Goal: Task Accomplishment & Management: Use online tool/utility

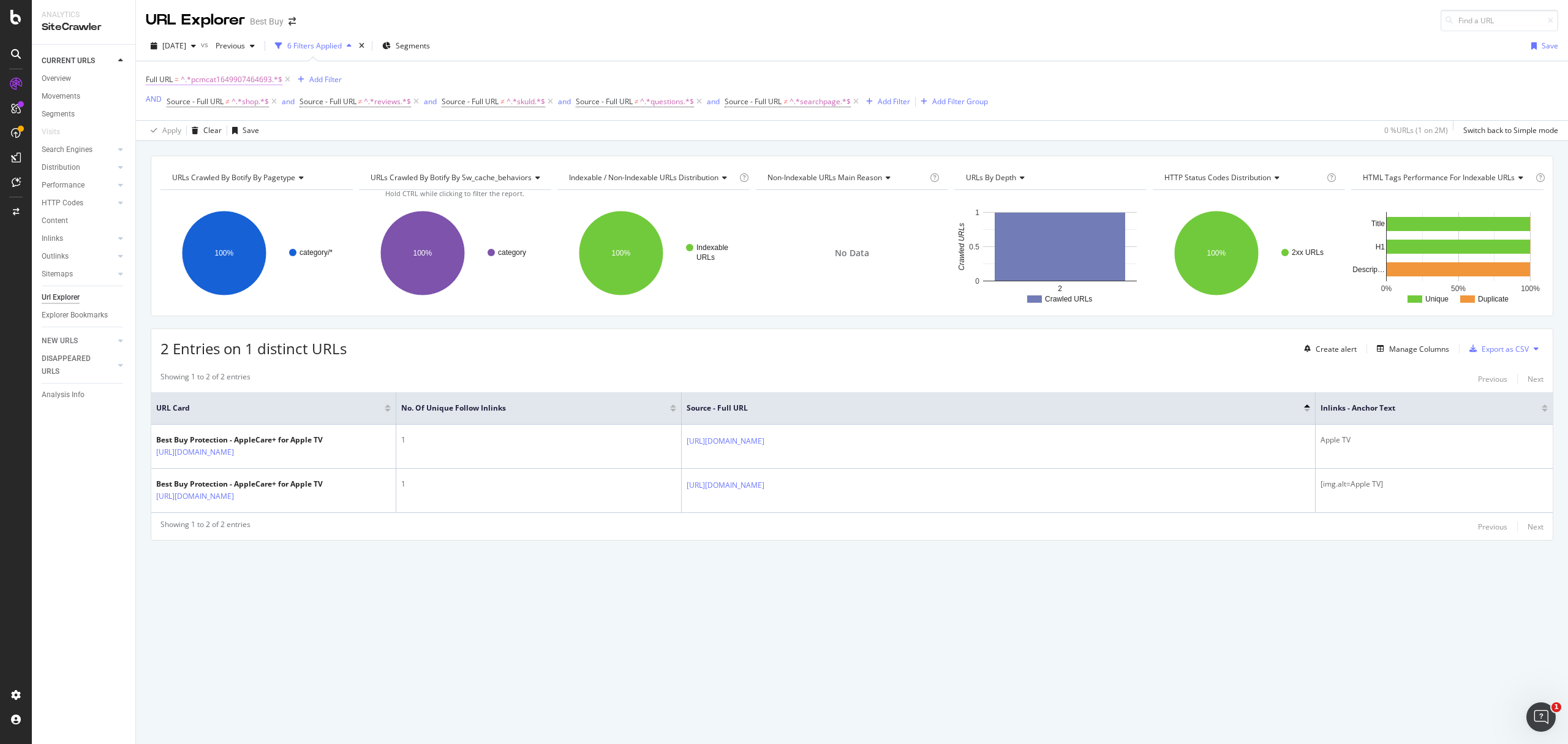
click at [219, 82] on span "^.*pcmcat1649907464693.*$" at bounding box center [231, 79] width 102 height 17
click at [253, 125] on input "pcmcat1649907464693" at bounding box center [215, 132] width 116 height 19
paste input "pcmcat1525462481635"
type input "pcmcat1525462481635"
click at [285, 157] on div "Apply" at bounding box center [282, 157] width 19 height 10
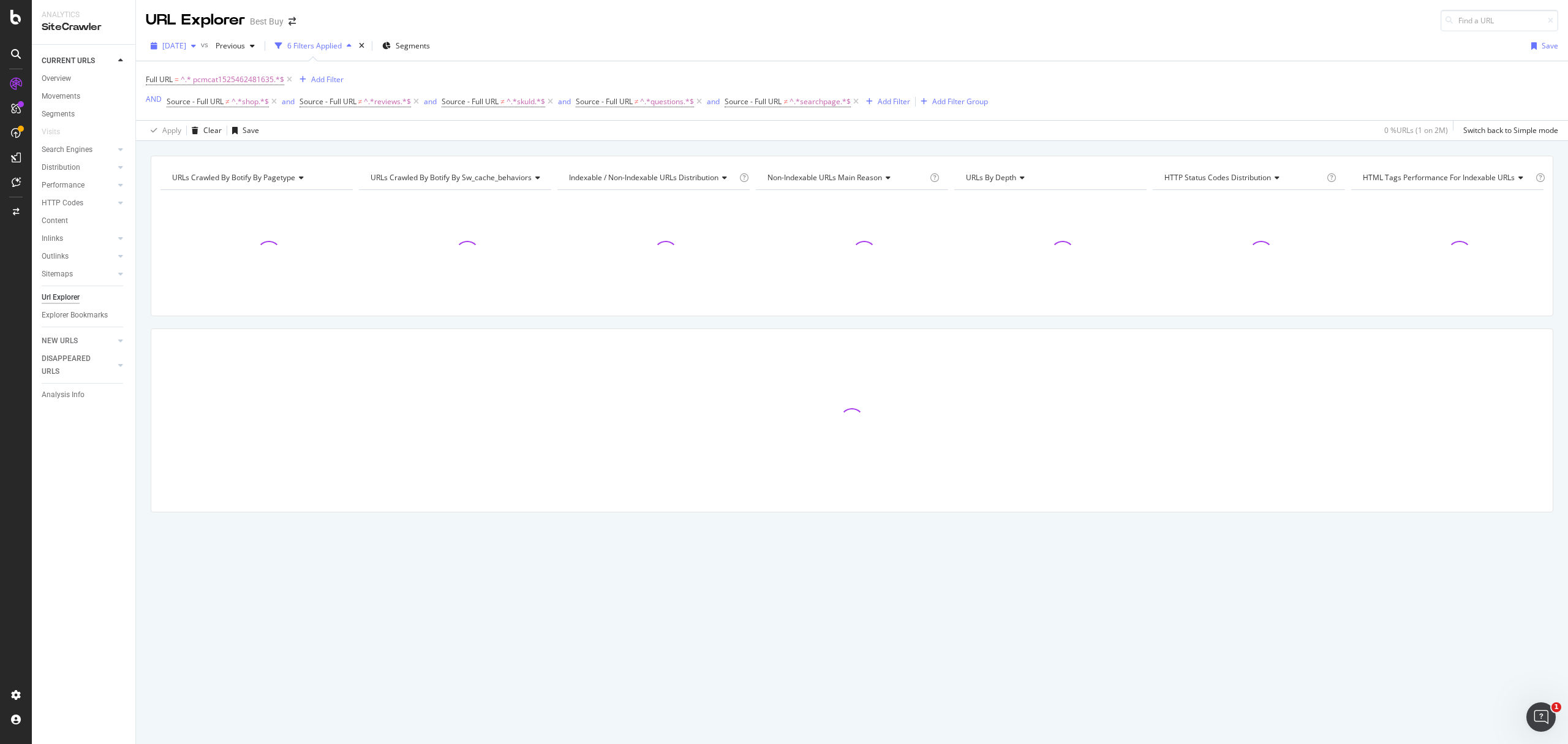
click at [196, 47] on icon "button" at bounding box center [194, 45] width 5 height 7
click at [571, 14] on div "URL Explorer Best Buy" at bounding box center [852, 15] width 1432 height 31
